Goal: Task Accomplishment & Management: Use online tool/utility

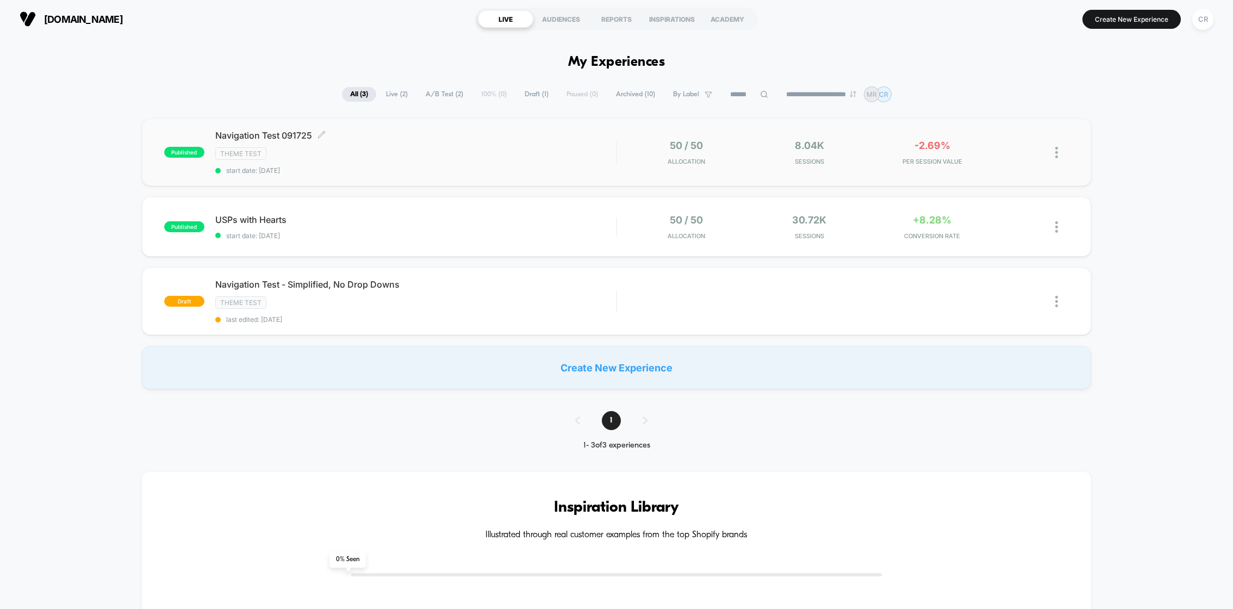
click at [536, 138] on span "Navigation Test 091725 Click to edit experience details" at bounding box center [415, 135] width 401 height 11
click at [1057, 154] on img at bounding box center [1056, 152] width 3 height 11
click at [390, 92] on span "Live ( 2 )" at bounding box center [397, 94] width 38 height 15
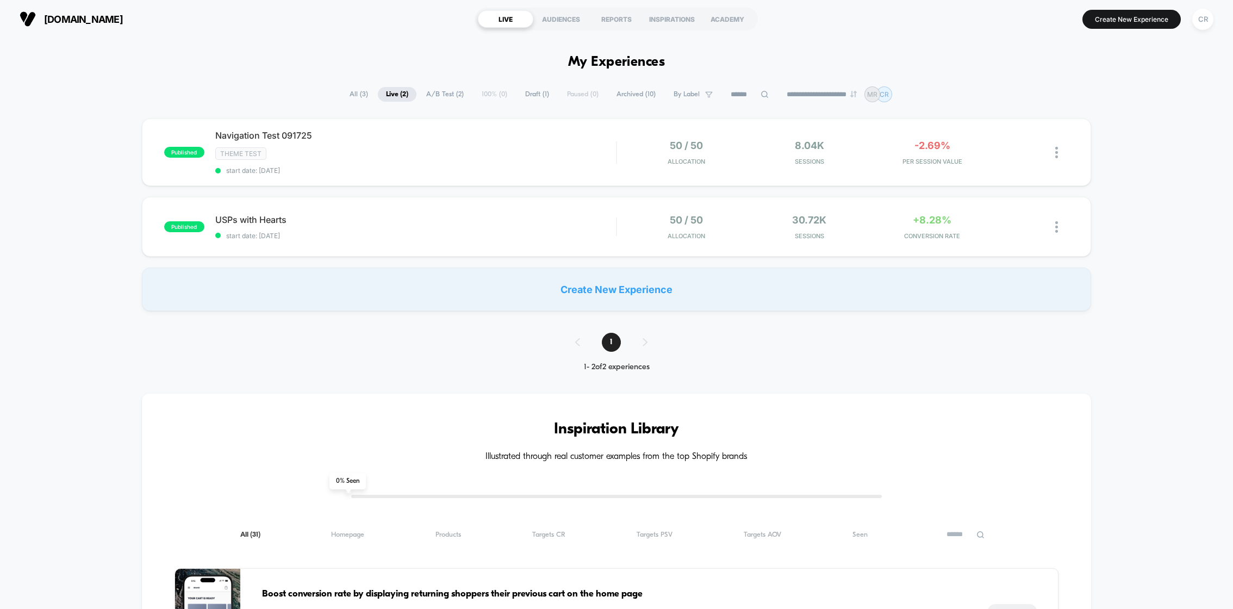
click at [348, 90] on span "All ( 3 )" at bounding box center [358, 94] width 35 height 15
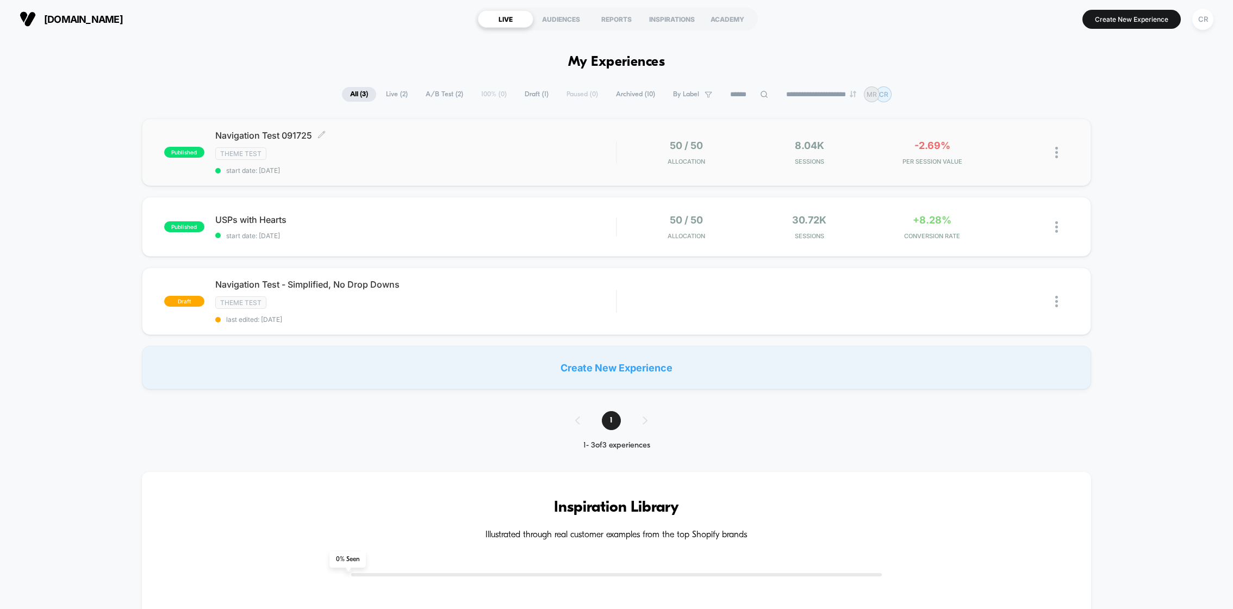
click at [346, 155] on div "Theme Test" at bounding box center [415, 153] width 401 height 13
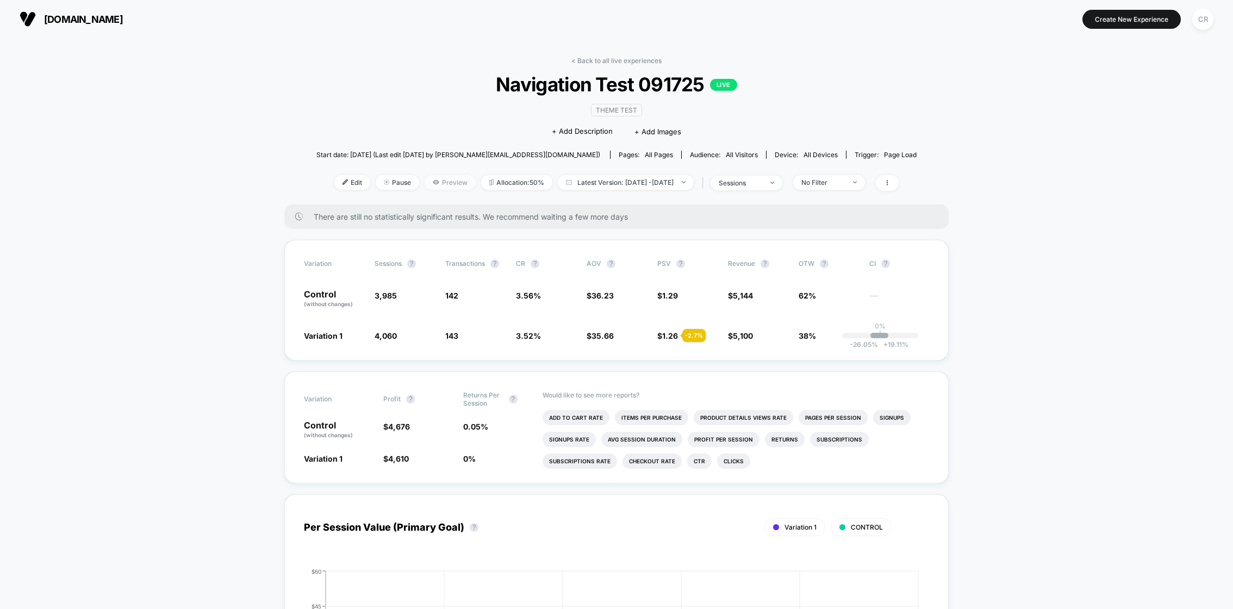
click at [425, 179] on span "Preview" at bounding box center [450, 182] width 51 height 15
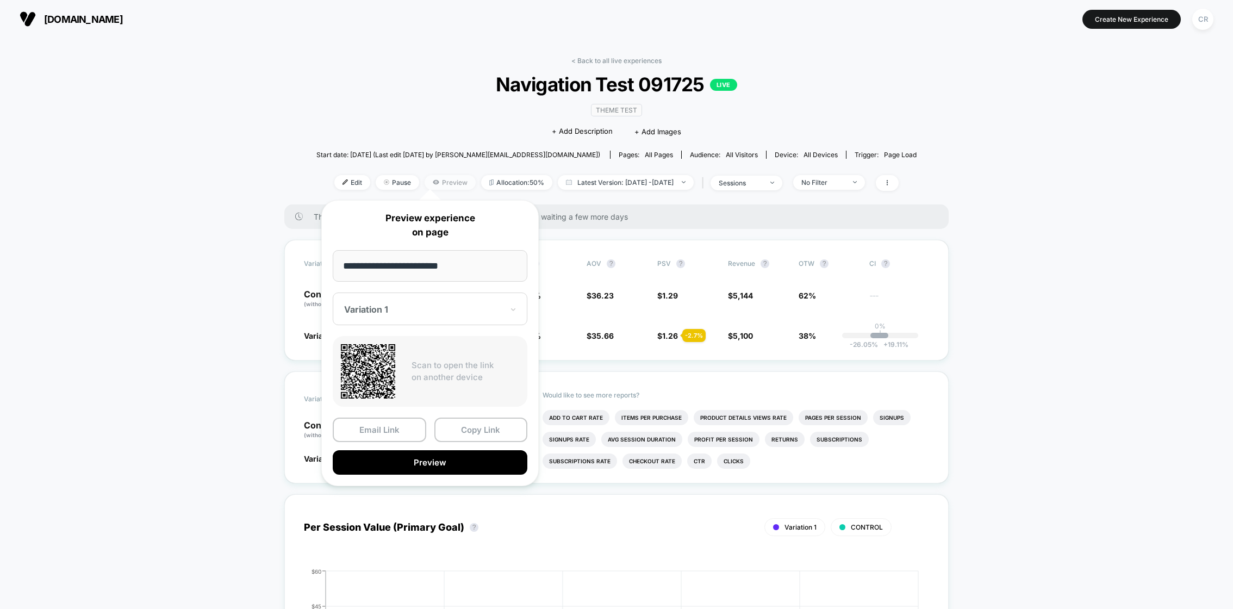
click at [425, 186] on span "Preview" at bounding box center [450, 182] width 51 height 15
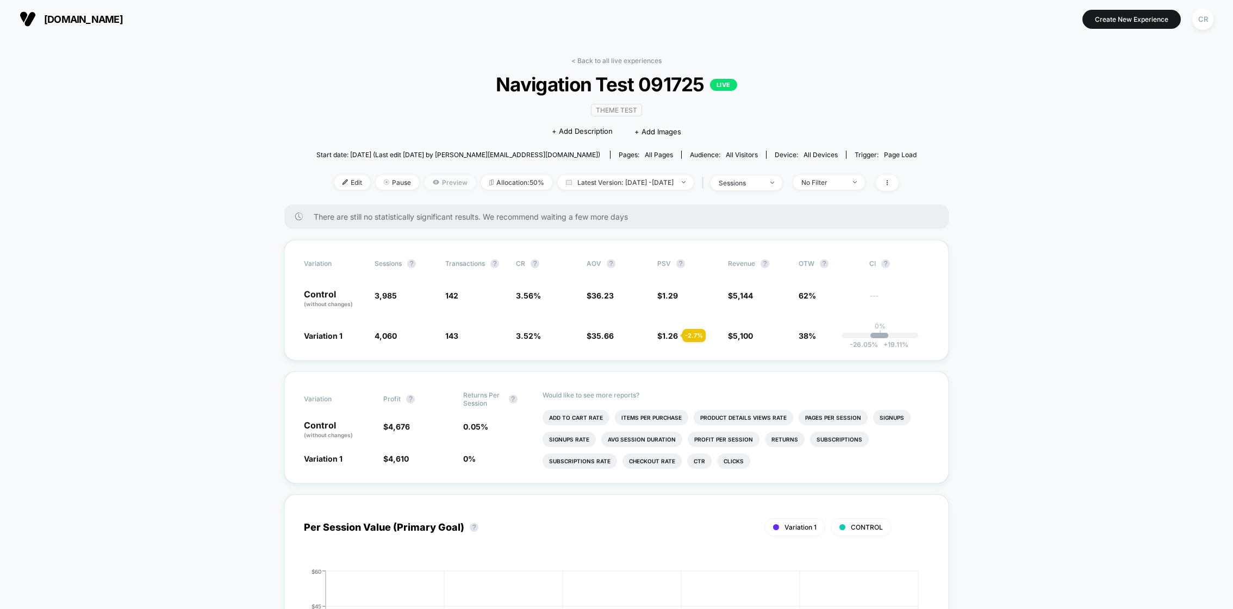
click at [425, 186] on span "Preview" at bounding box center [450, 182] width 51 height 15
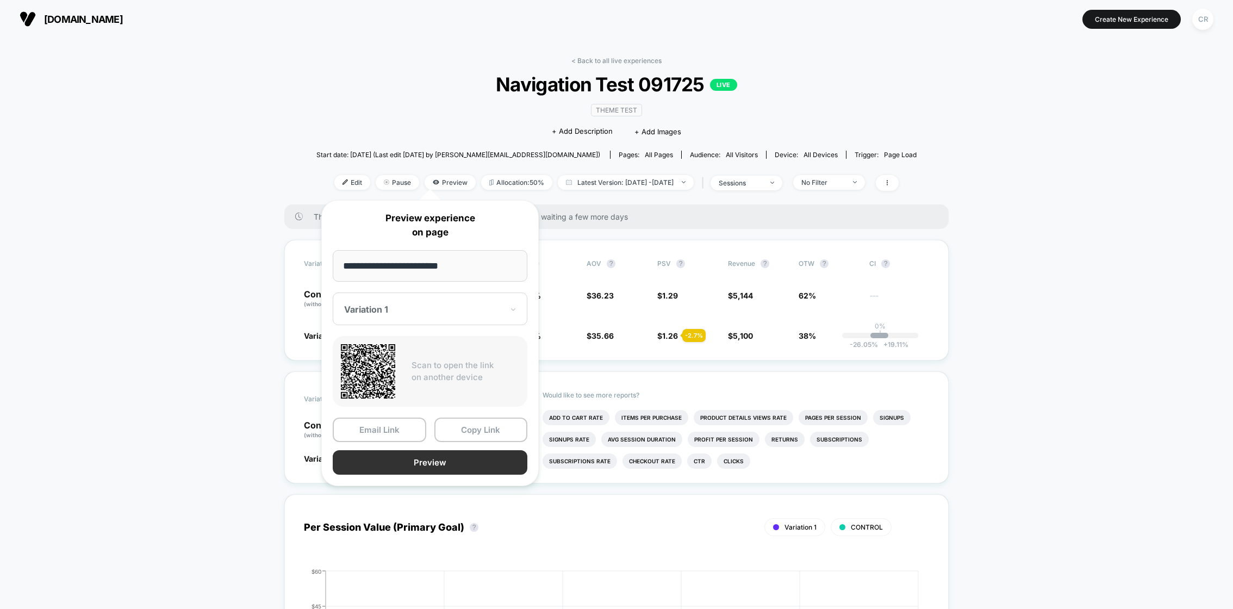
click at [448, 468] on button "Preview" at bounding box center [430, 462] width 195 height 24
